Goal: Task Accomplishment & Management: Use online tool/utility

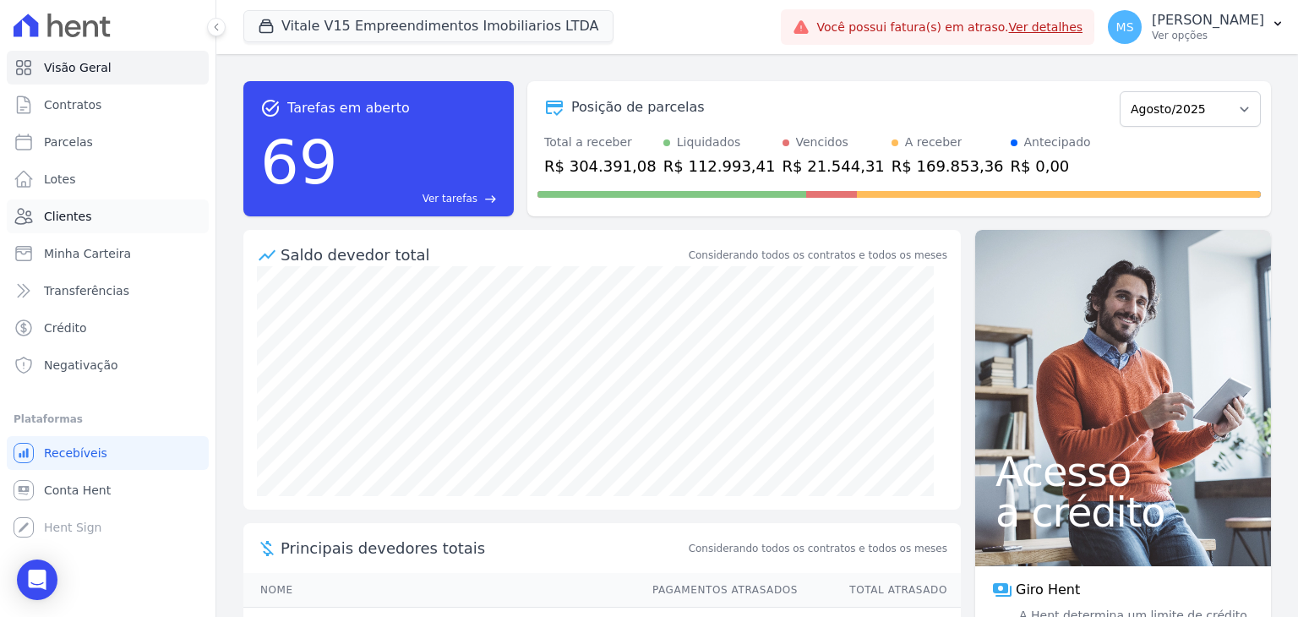
click at [69, 215] on span "Clientes" at bounding box center [67, 216] width 47 height 17
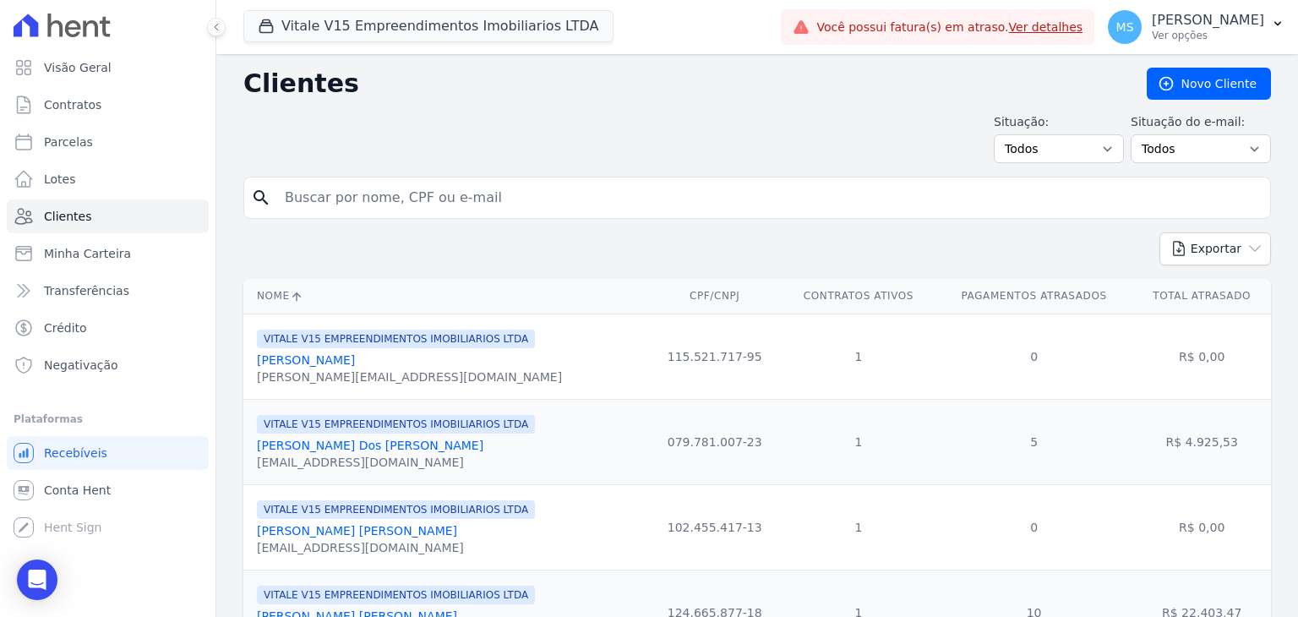
click at [387, 201] on input "search" at bounding box center [769, 198] width 989 height 34
type input "[PERSON_NAME]"
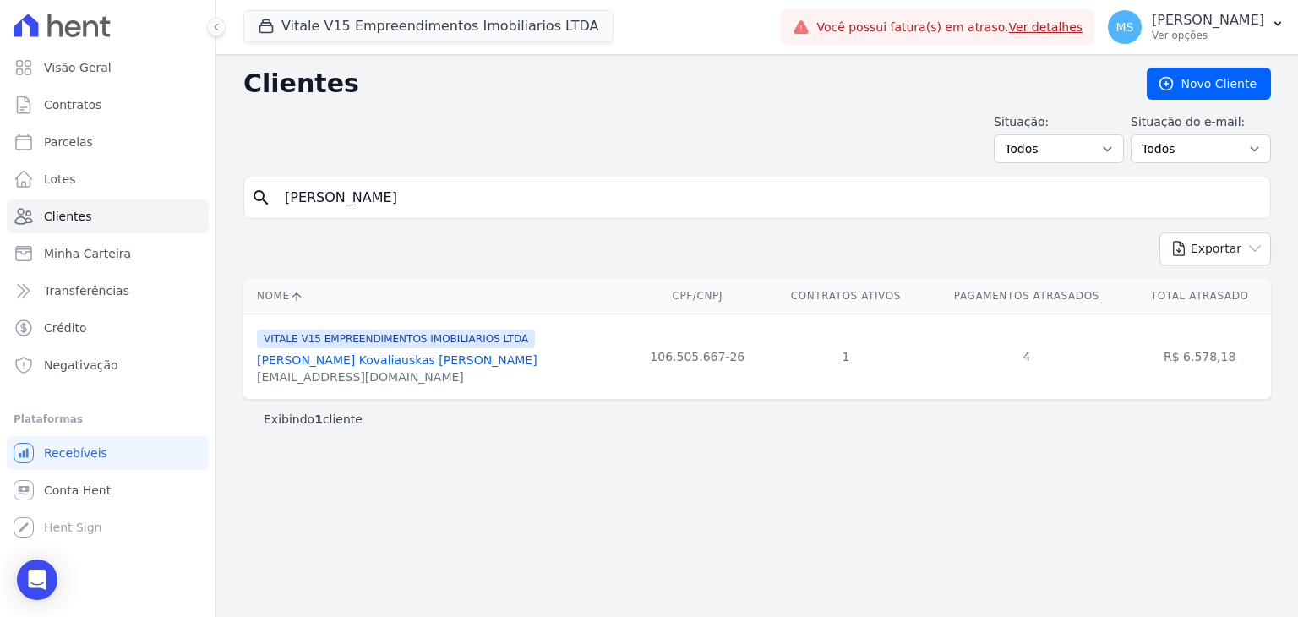
click at [392, 361] on link "[PERSON_NAME] Kovaliauskas [PERSON_NAME]" at bounding box center [397, 360] width 281 height 14
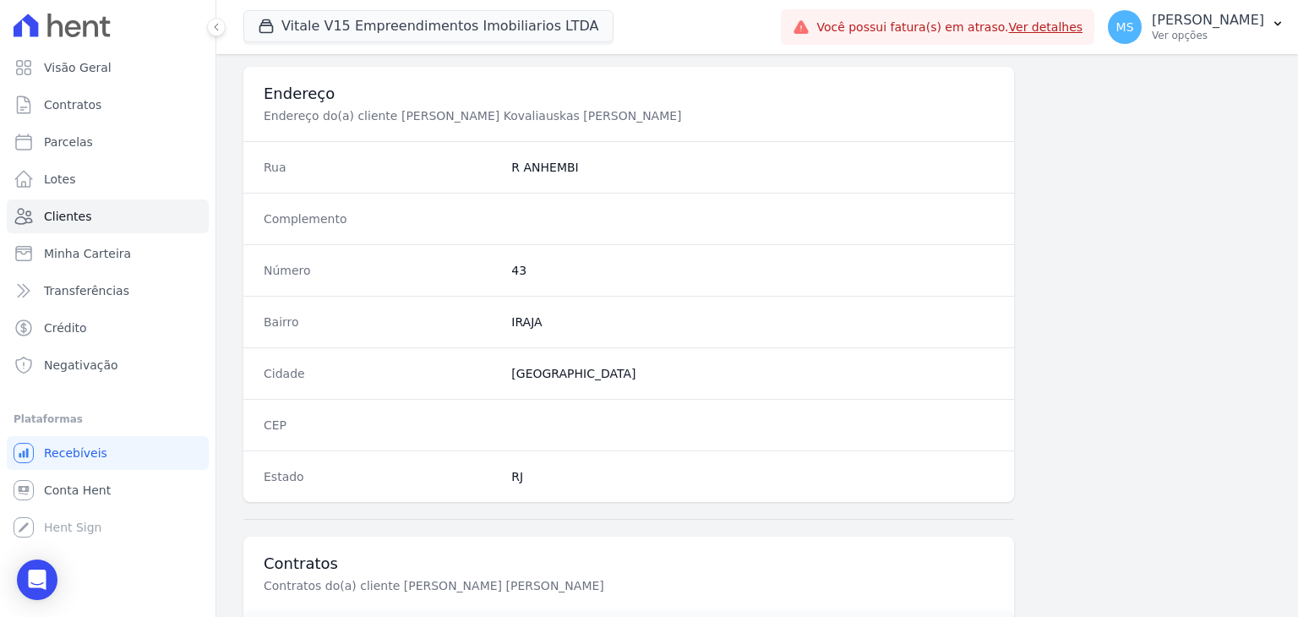
scroll to position [959, 0]
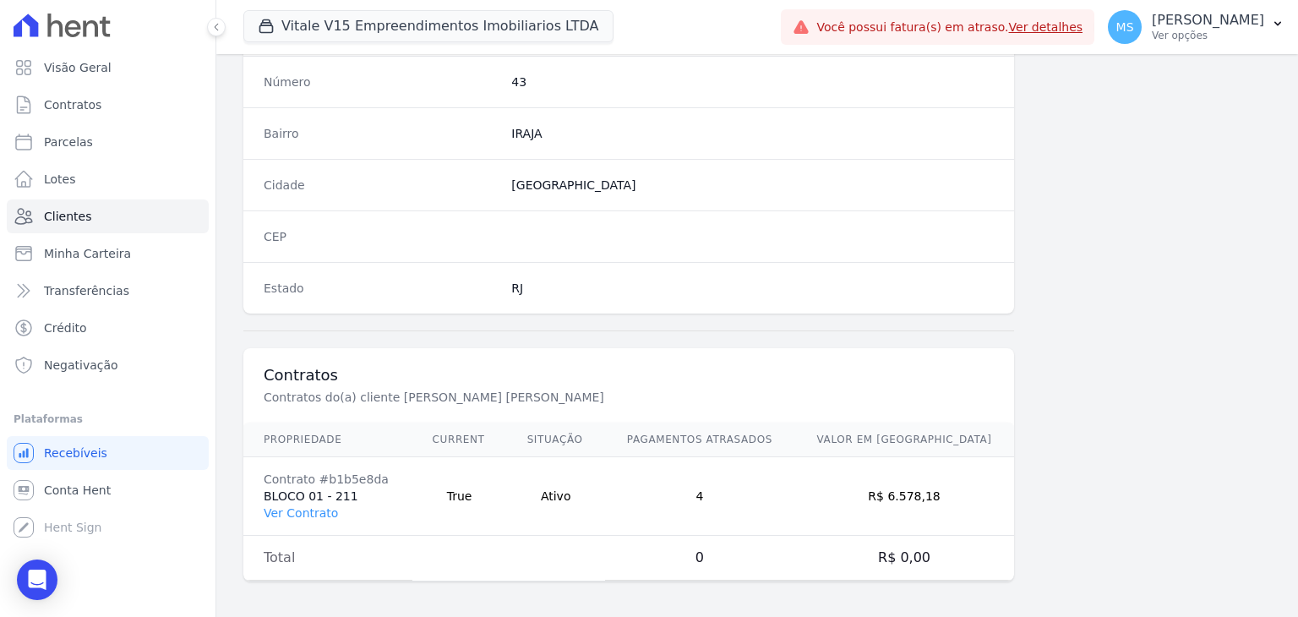
click at [295, 496] on td "Contrato #b1b5e8da BLOCO 01 - 211 Ver Contrato" at bounding box center [327, 496] width 169 height 79
click at [294, 506] on link "Ver Contrato" at bounding box center [301, 513] width 74 height 14
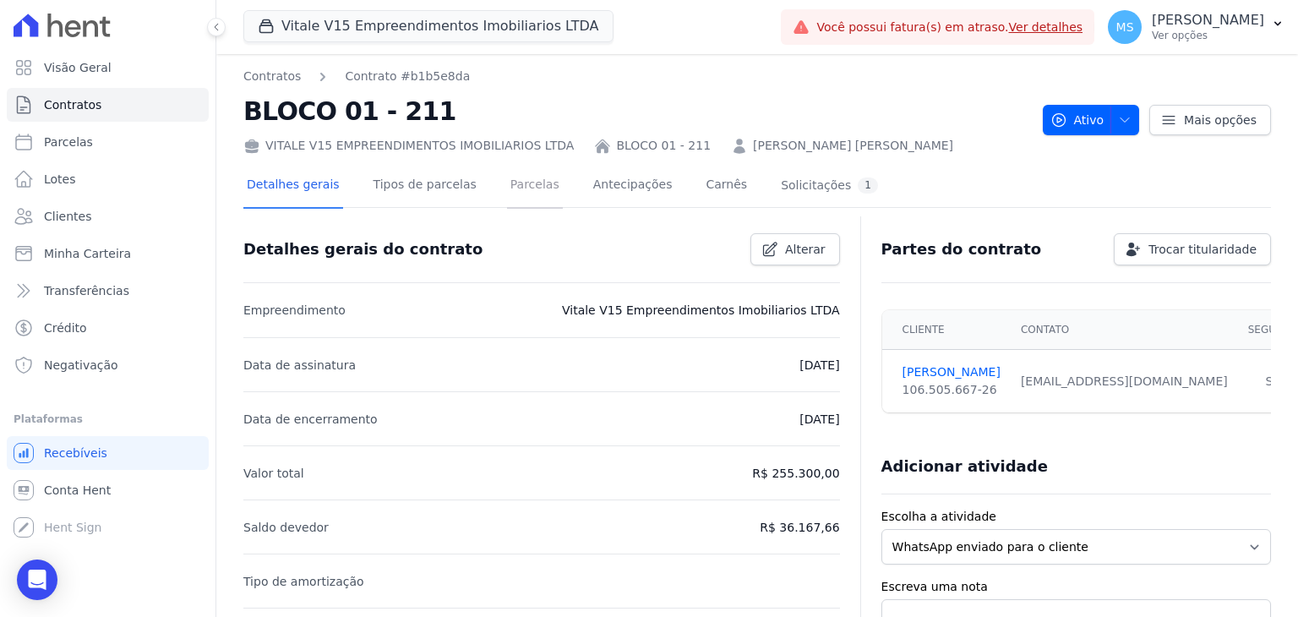
click at [510, 196] on link "Parcelas" at bounding box center [535, 186] width 56 height 45
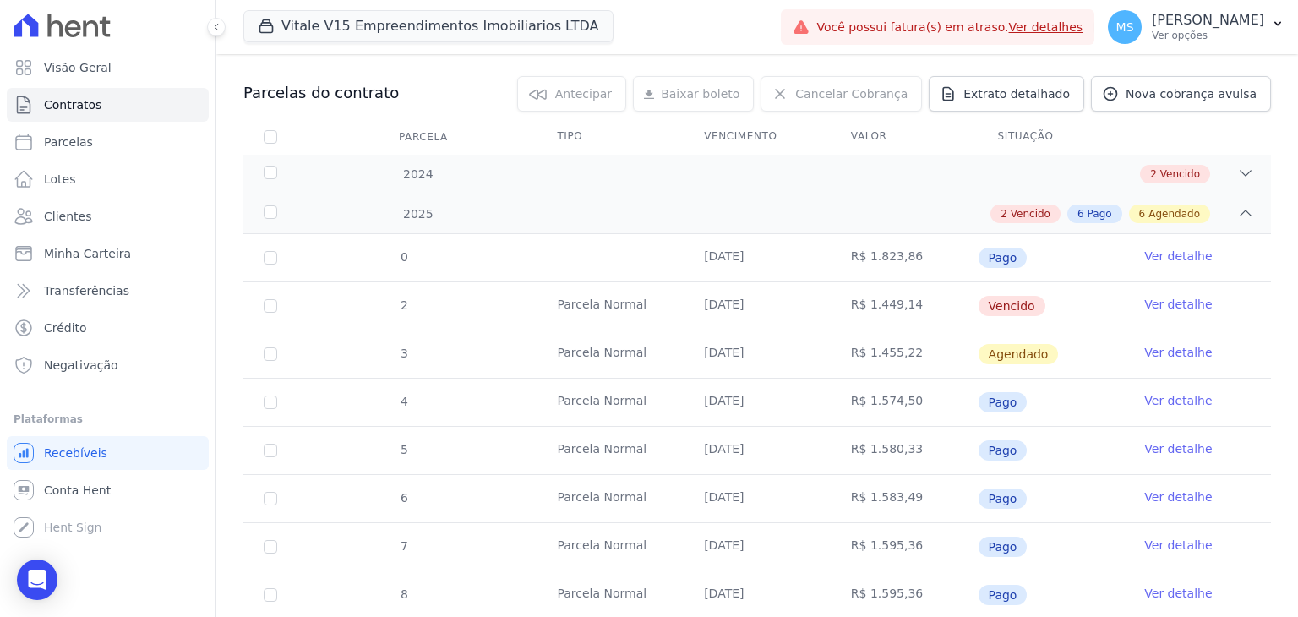
scroll to position [338, 0]
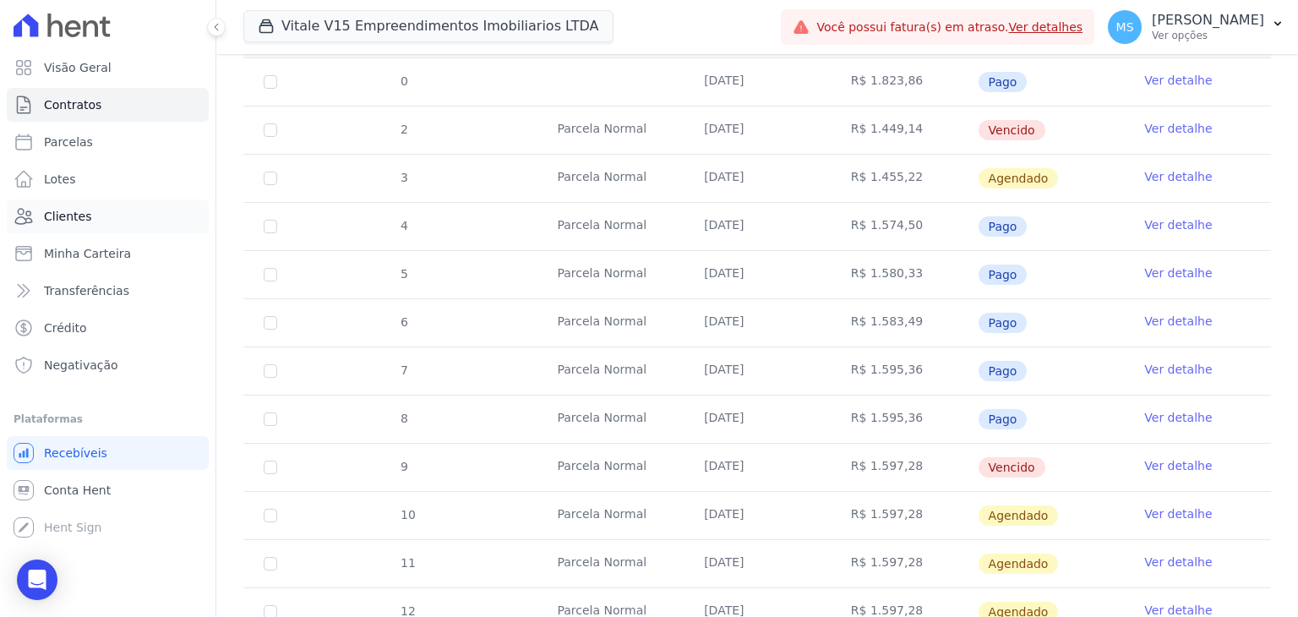
click at [71, 221] on span "Clientes" at bounding box center [67, 216] width 47 height 17
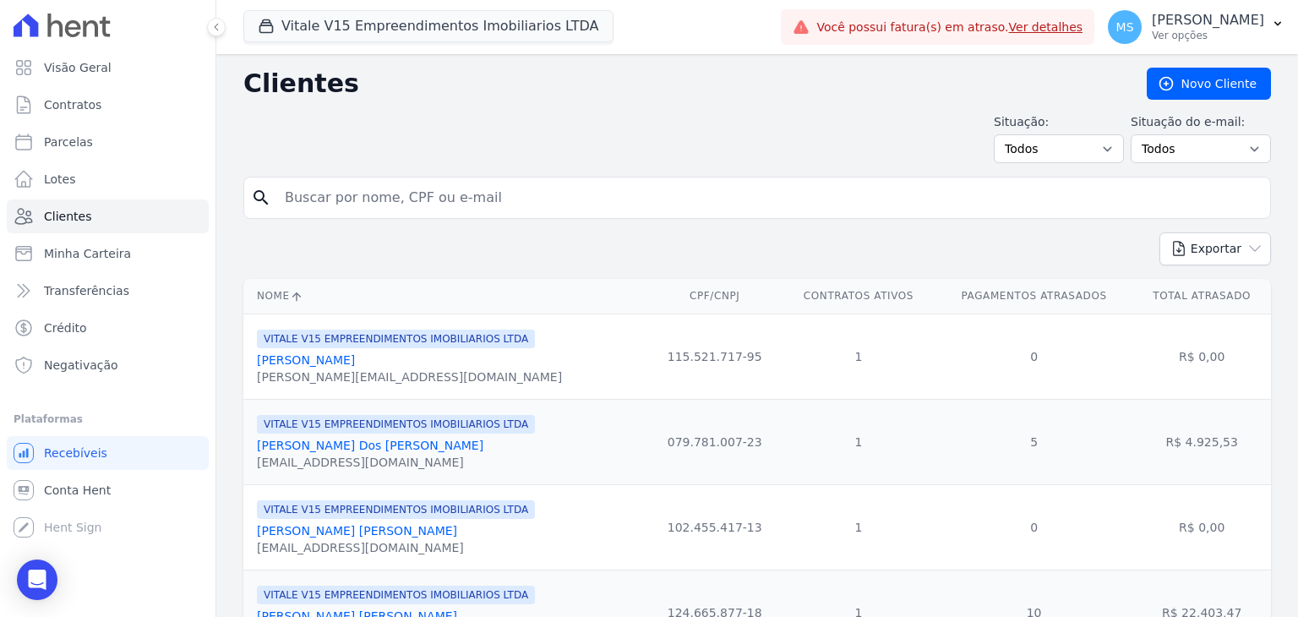
click at [365, 188] on input "search" at bounding box center [769, 198] width 989 height 34
type input "j"
type input "[PERSON_NAME]"
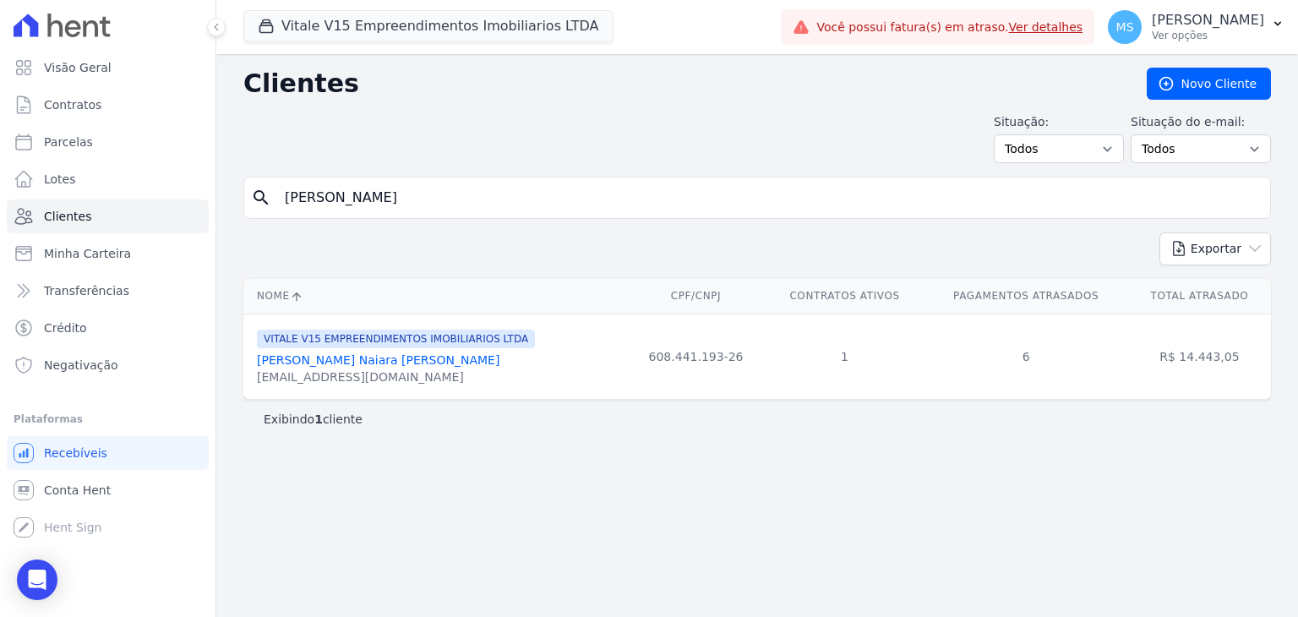
click at [375, 358] on link "[PERSON_NAME] Naiara [PERSON_NAME]" at bounding box center [378, 360] width 243 height 14
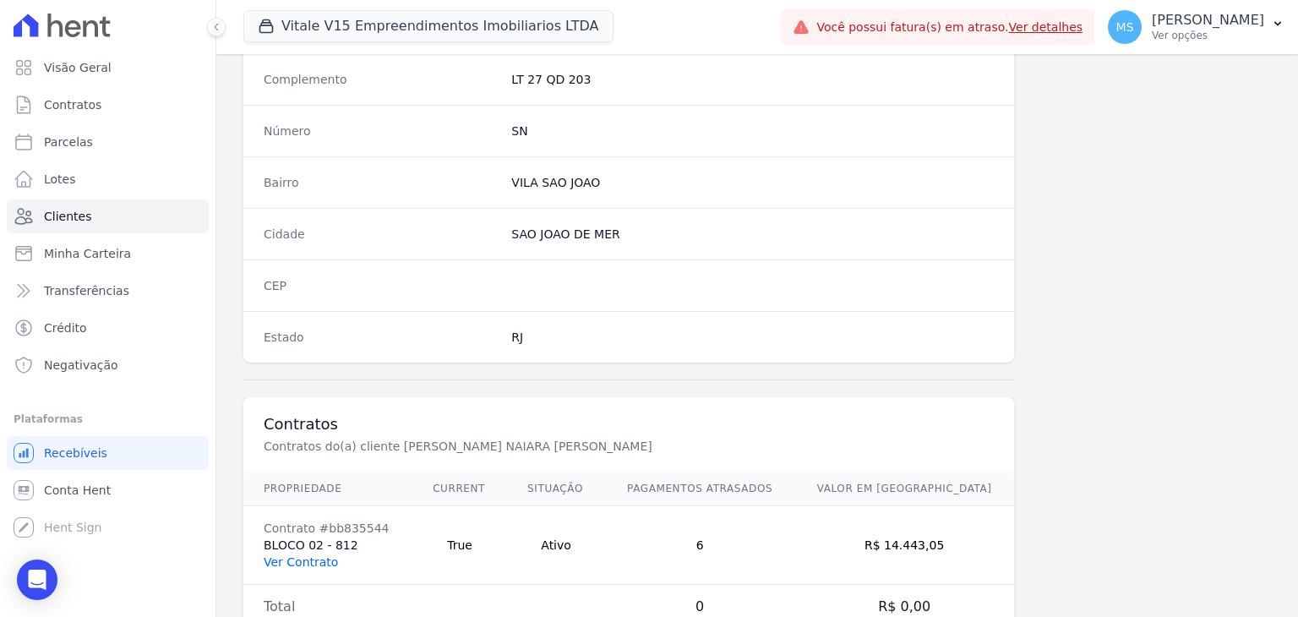
scroll to position [959, 0]
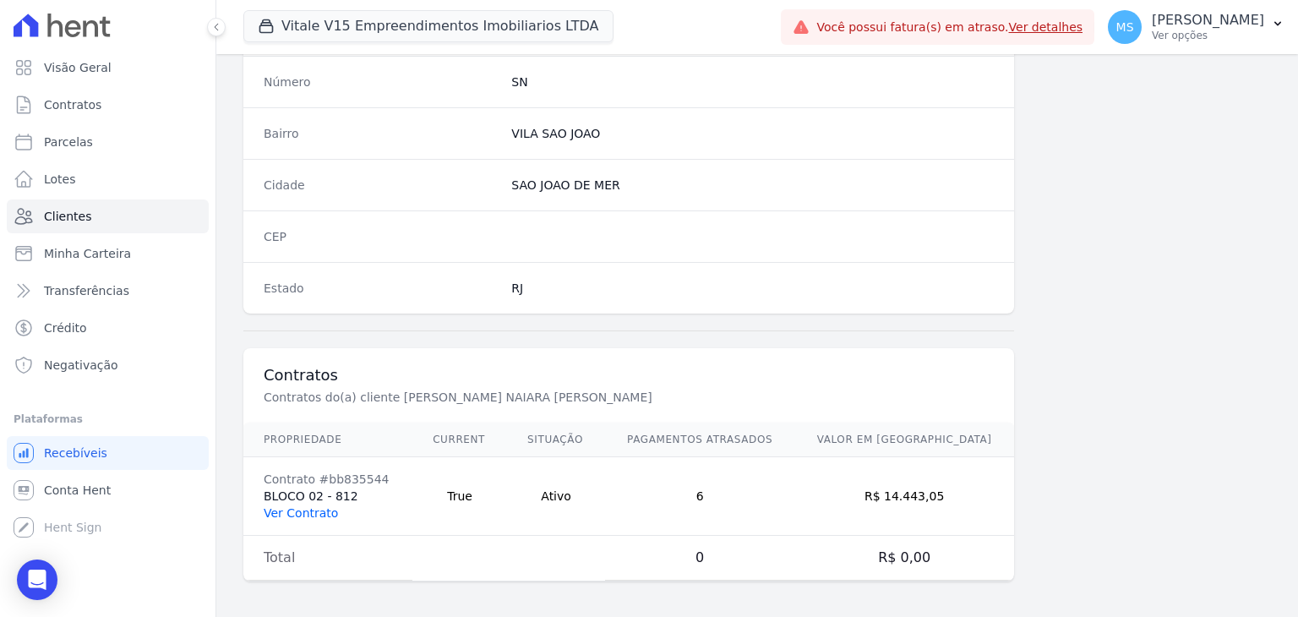
click at [302, 506] on link "Ver Contrato" at bounding box center [301, 513] width 74 height 14
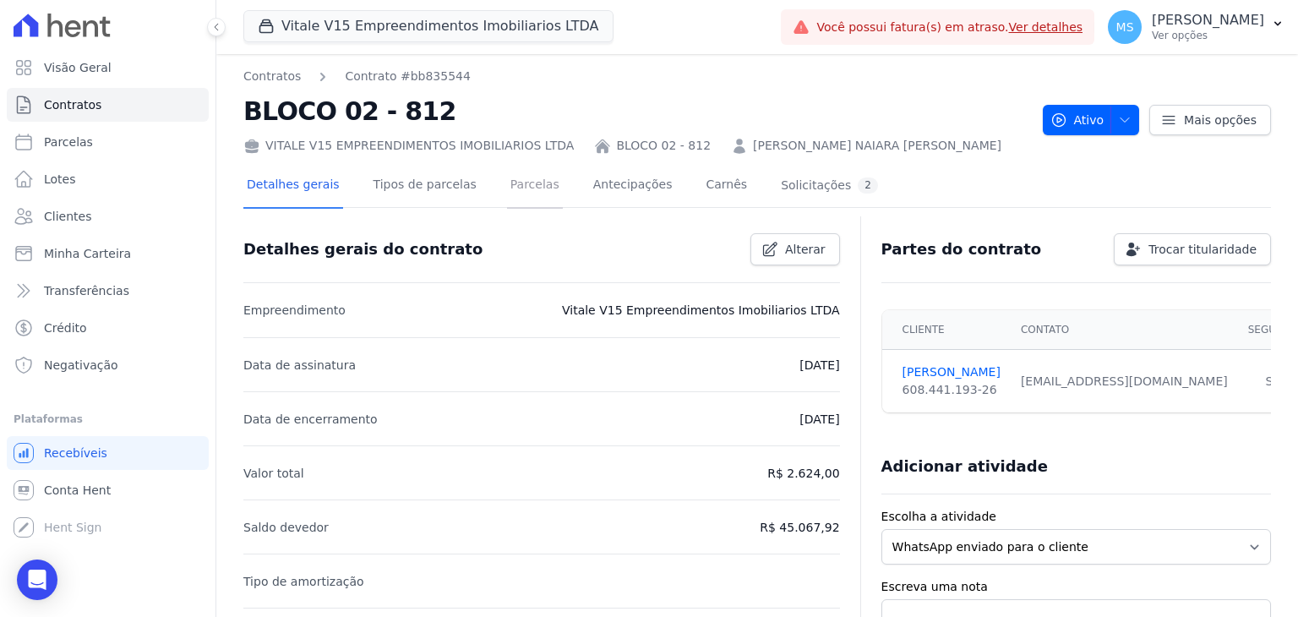
click at [507, 183] on link "Parcelas" at bounding box center [535, 186] width 56 height 45
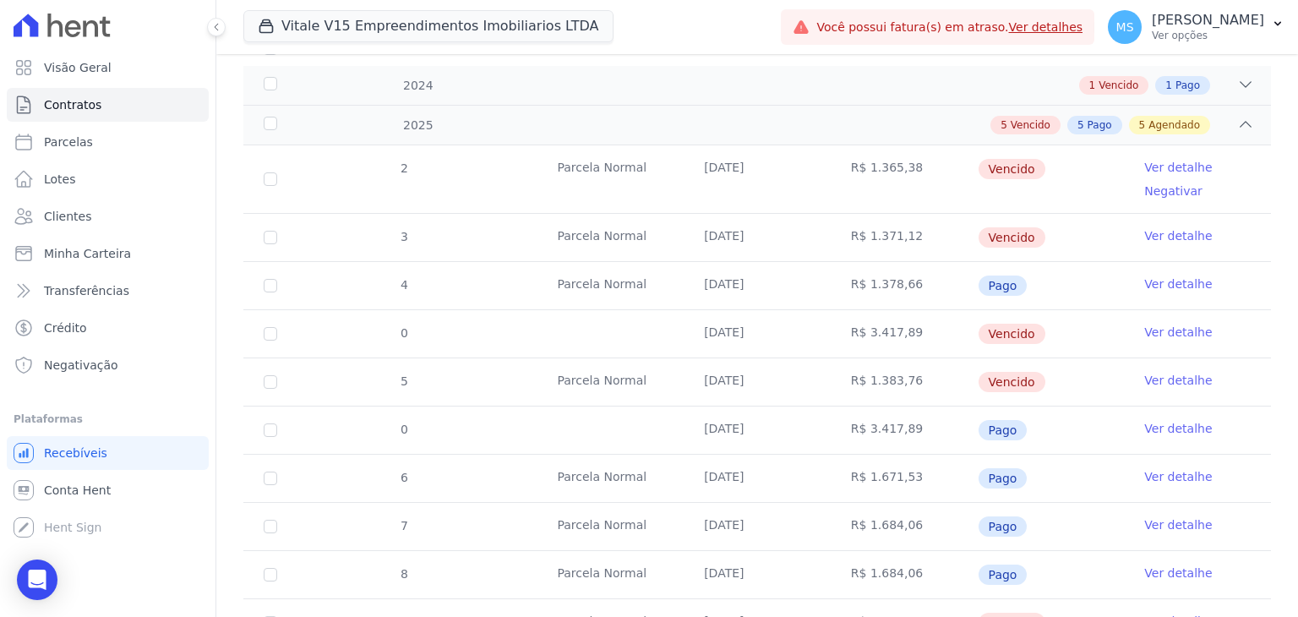
scroll to position [507, 0]
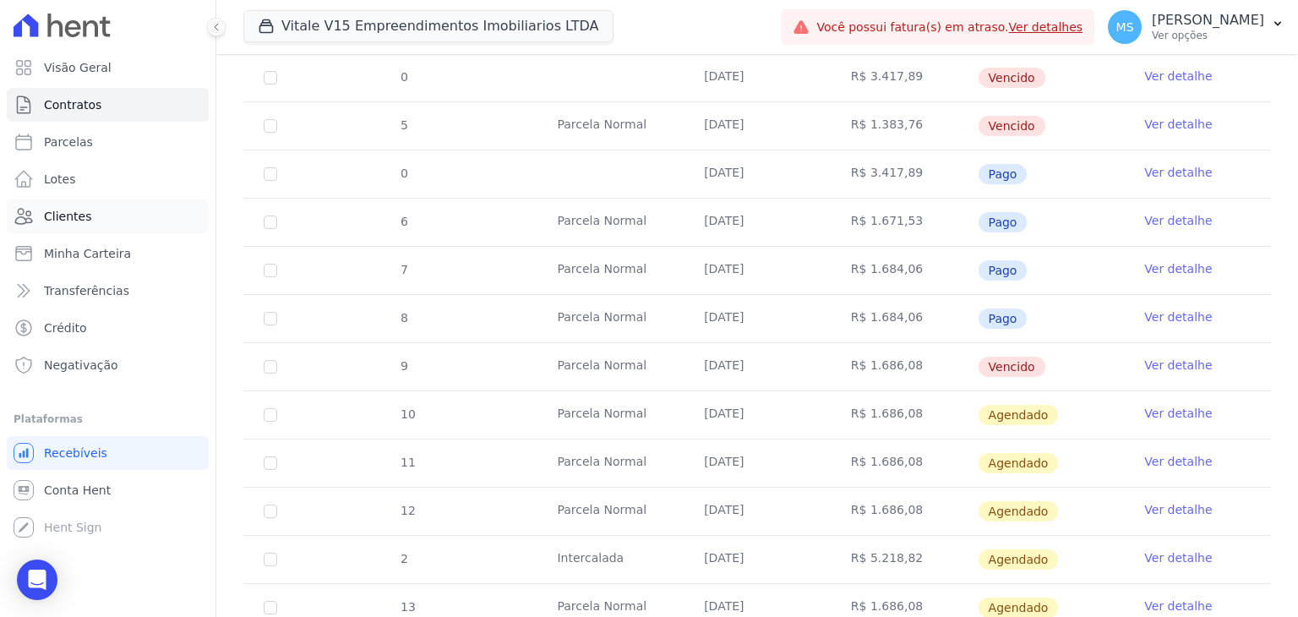
click at [64, 221] on span "Clientes" at bounding box center [67, 216] width 47 height 17
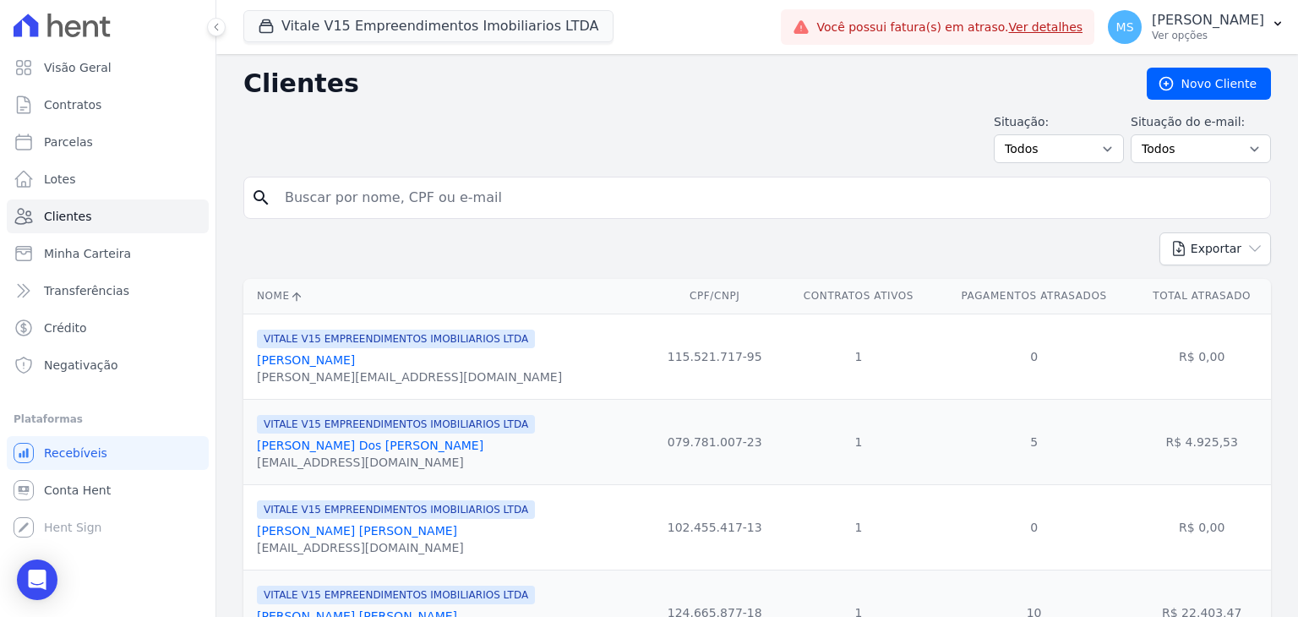
click at [313, 195] on input "search" at bounding box center [769, 198] width 989 height 34
type input "vinicius"
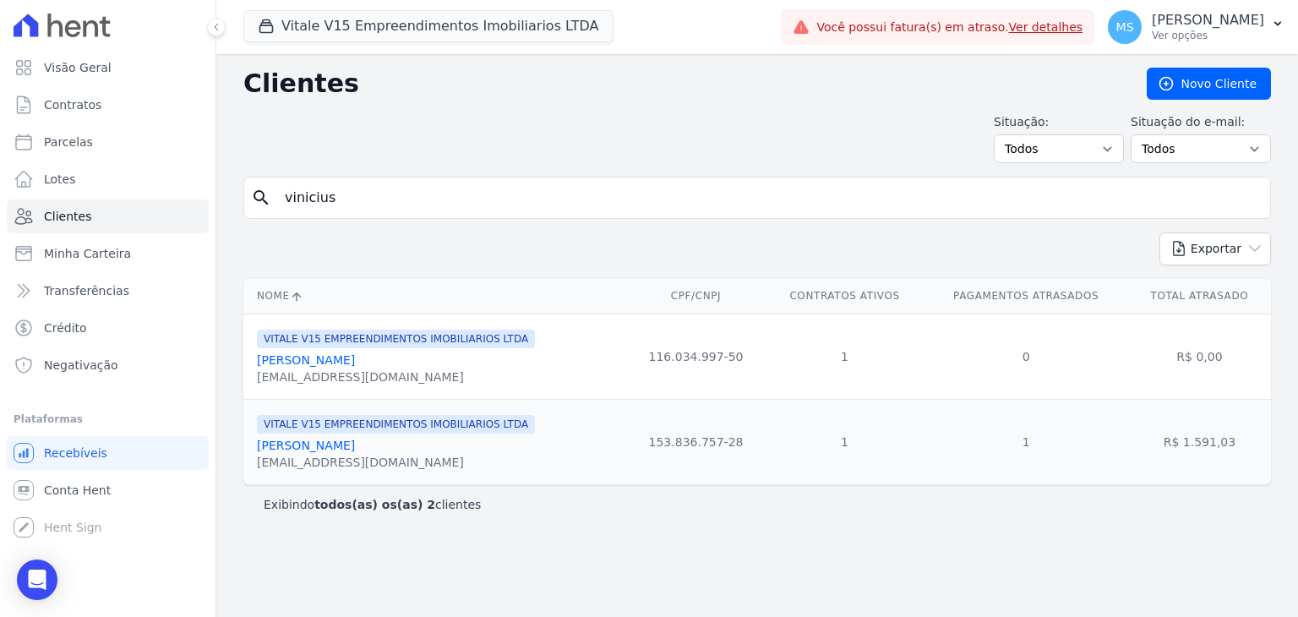
click at [355, 450] on link "[PERSON_NAME]" at bounding box center [306, 446] width 98 height 14
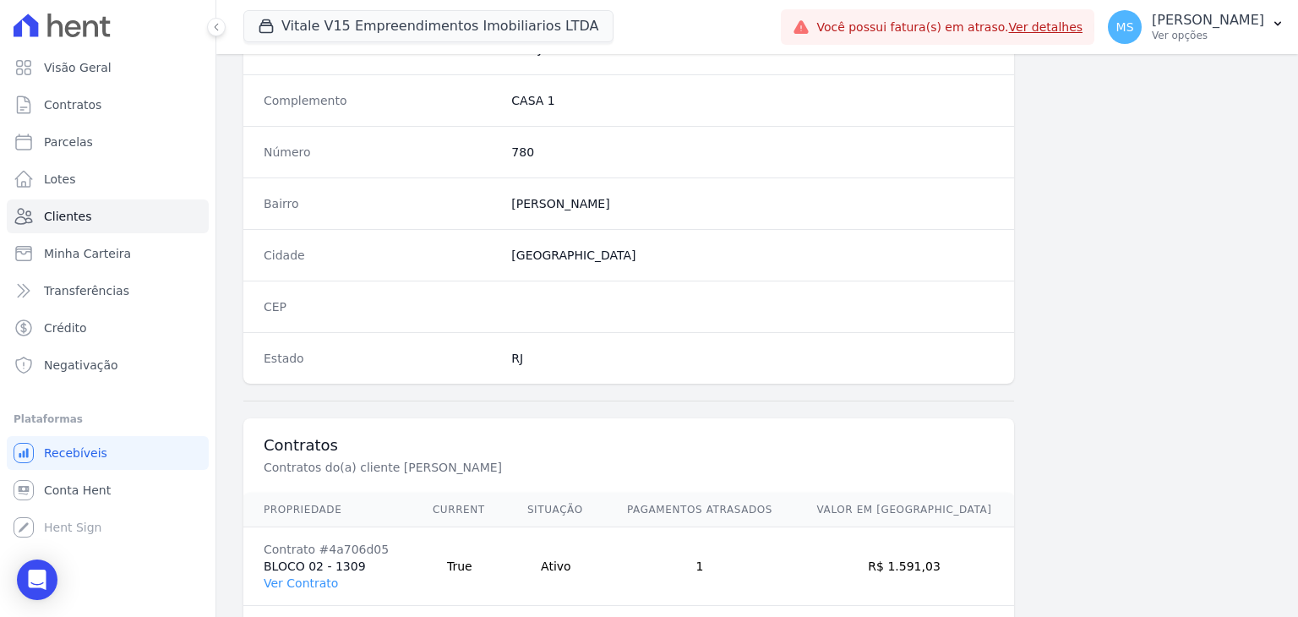
scroll to position [959, 0]
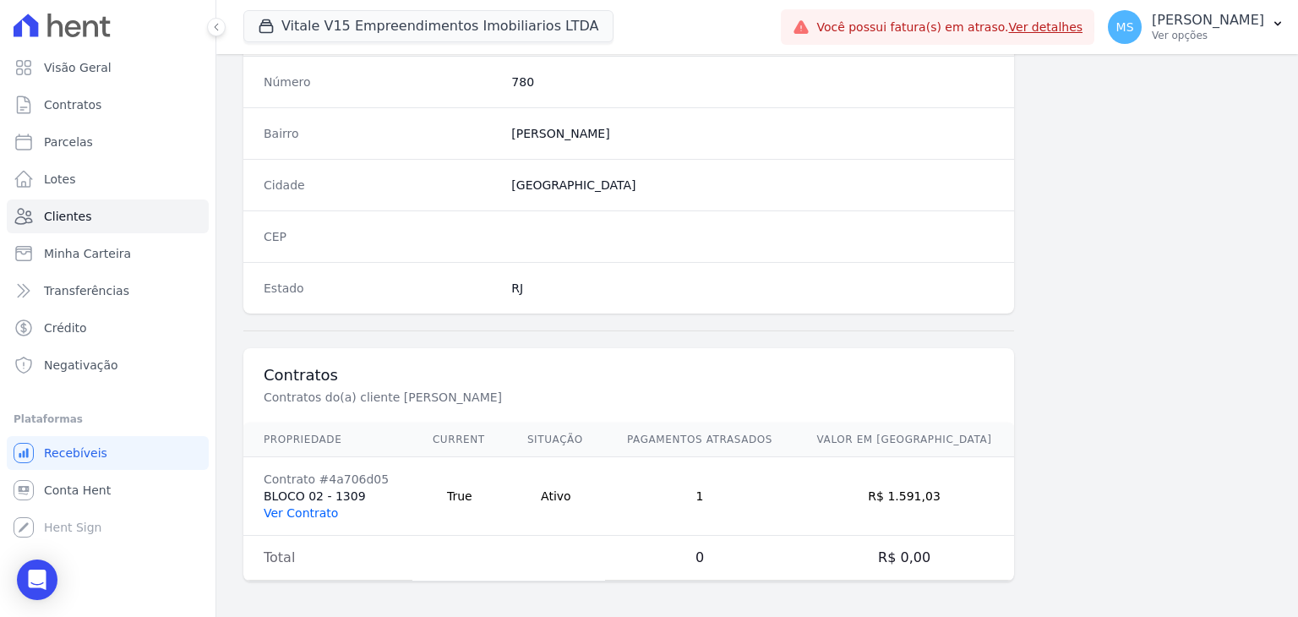
click at [317, 507] on link "Ver Contrato" at bounding box center [301, 513] width 74 height 14
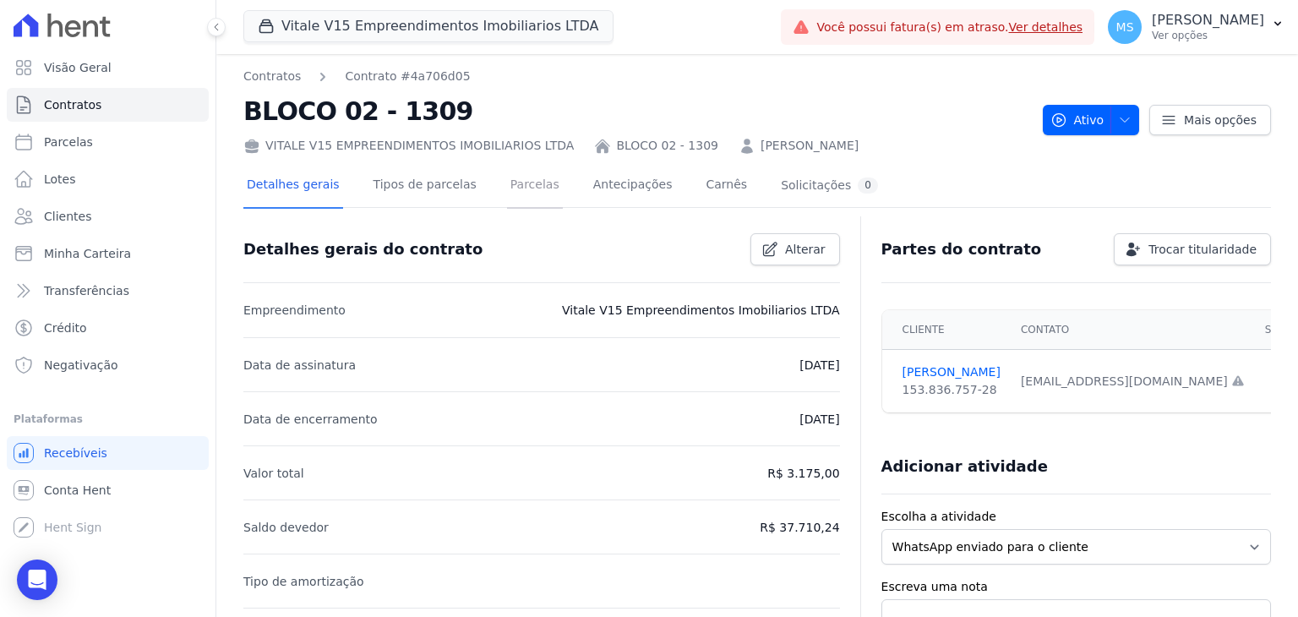
click at [510, 183] on link "Parcelas" at bounding box center [535, 186] width 56 height 45
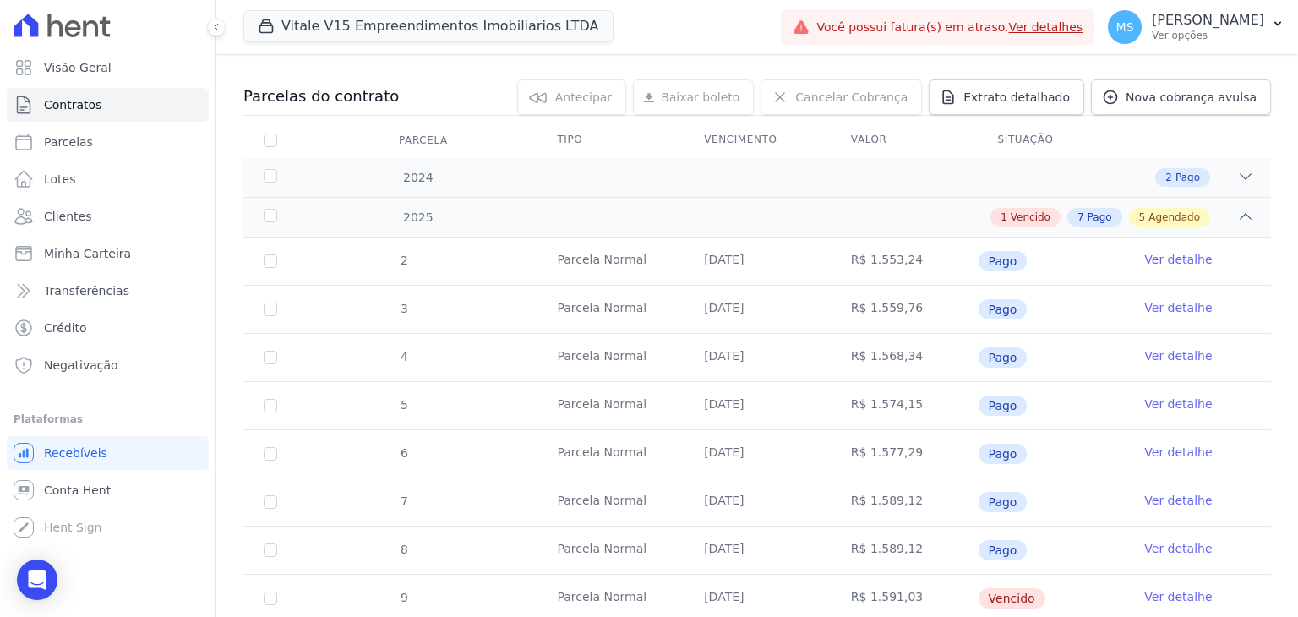
scroll to position [338, 0]
